Goal: Transaction & Acquisition: Book appointment/travel/reservation

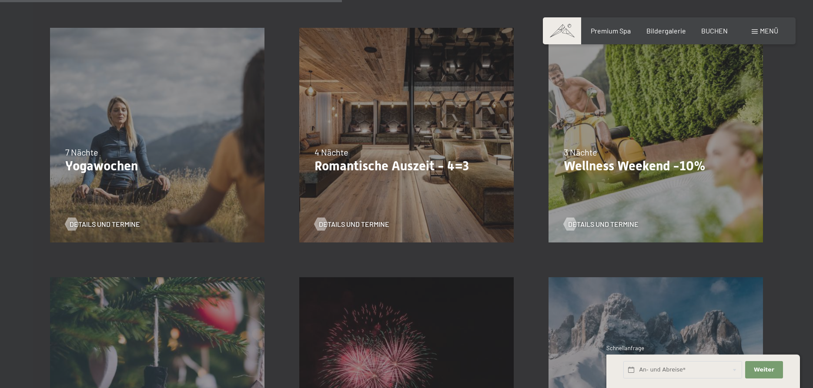
scroll to position [715, 0]
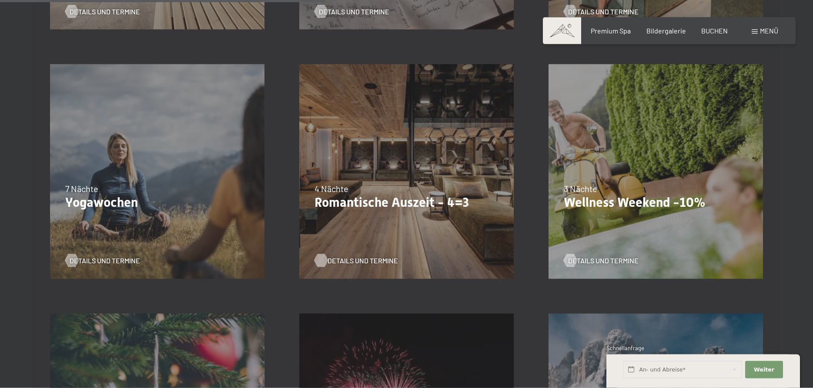
click at [381, 263] on span "Details und Termine" at bounding box center [362, 261] width 70 height 10
click at [603, 260] on span "Details und Termine" at bounding box center [611, 261] width 70 height 10
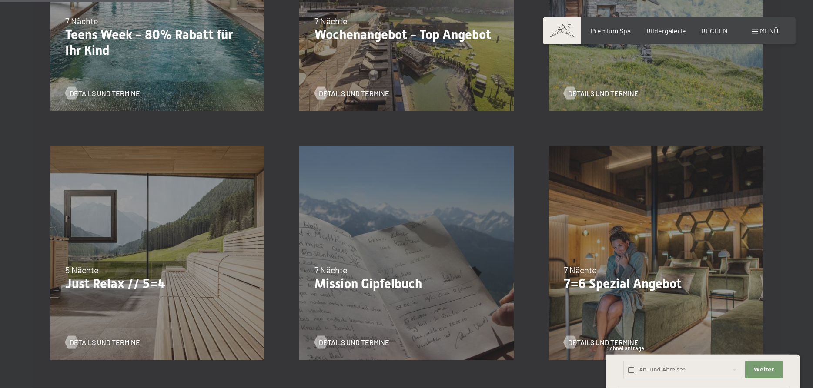
scroll to position [396, 0]
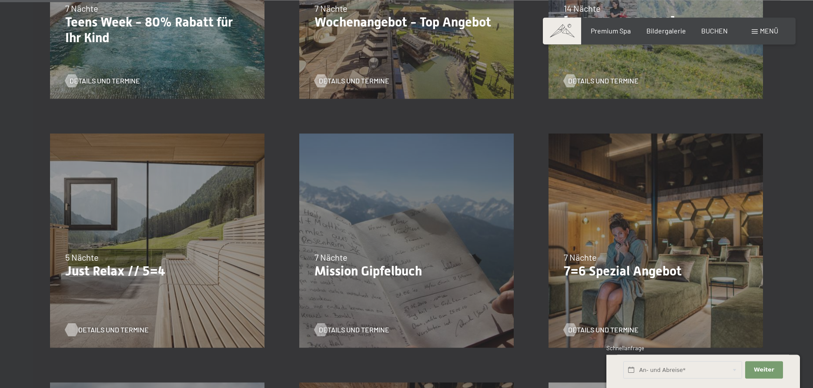
click at [97, 331] on span "Details und Termine" at bounding box center [113, 330] width 70 height 10
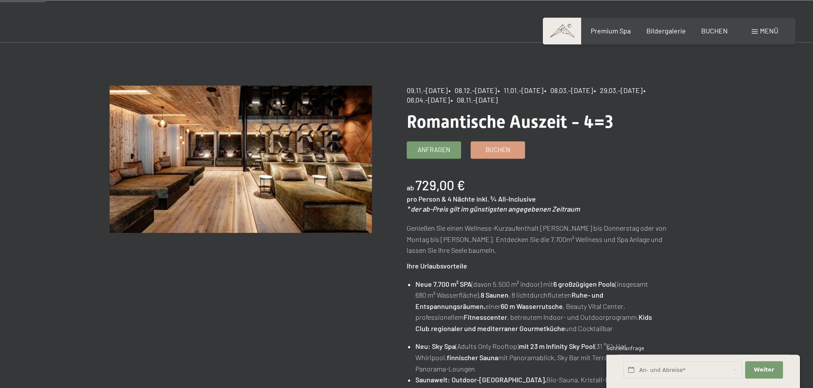
scroll to position [43, 0]
